Goal: Transaction & Acquisition: Purchase product/service

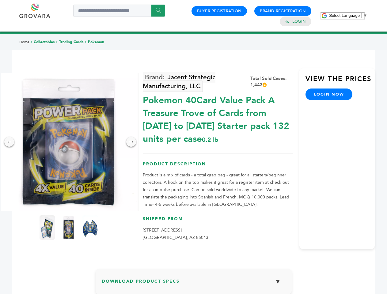
click at [348, 15] on span "Select Language" at bounding box center [344, 15] width 31 height 5
click at [69, 142] on img at bounding box center [69, 142] width 138 height 138
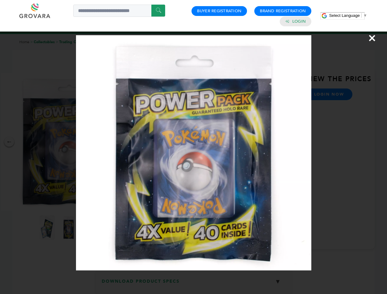
click at [9, 142] on div "×" at bounding box center [193, 147] width 387 height 294
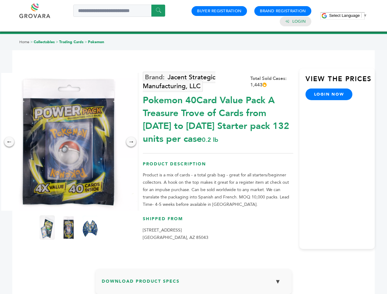
click at [131, 142] on div "→" at bounding box center [131, 142] width 10 height 10
click at [47, 227] on img at bounding box center [46, 227] width 15 height 24
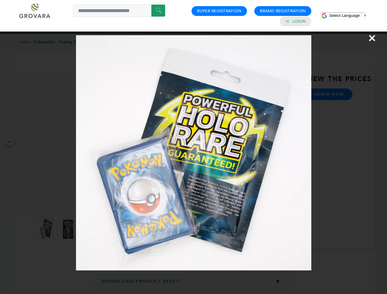
click at [69, 227] on div "×" at bounding box center [193, 147] width 387 height 294
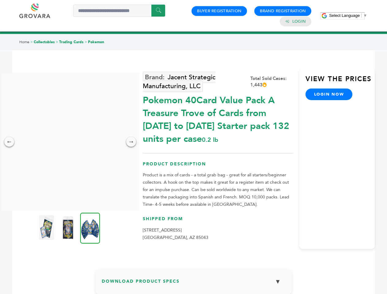
click at [90, 227] on img at bounding box center [90, 227] width 20 height 31
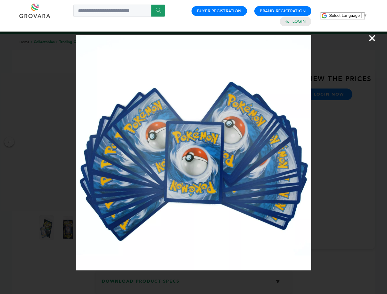
click at [193, 284] on div "×" at bounding box center [193, 147] width 387 height 294
